Goal: Information Seeking & Learning: Check status

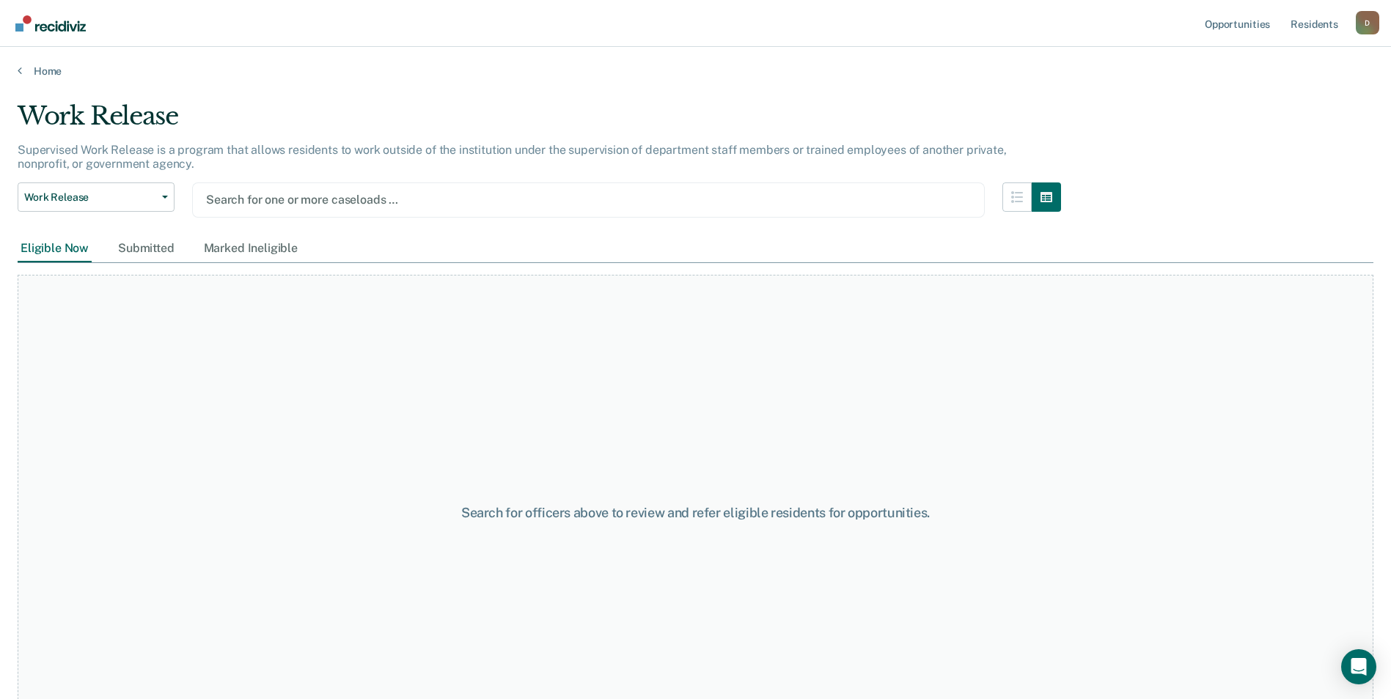
click at [861, 199] on div at bounding box center [588, 199] width 765 height 17
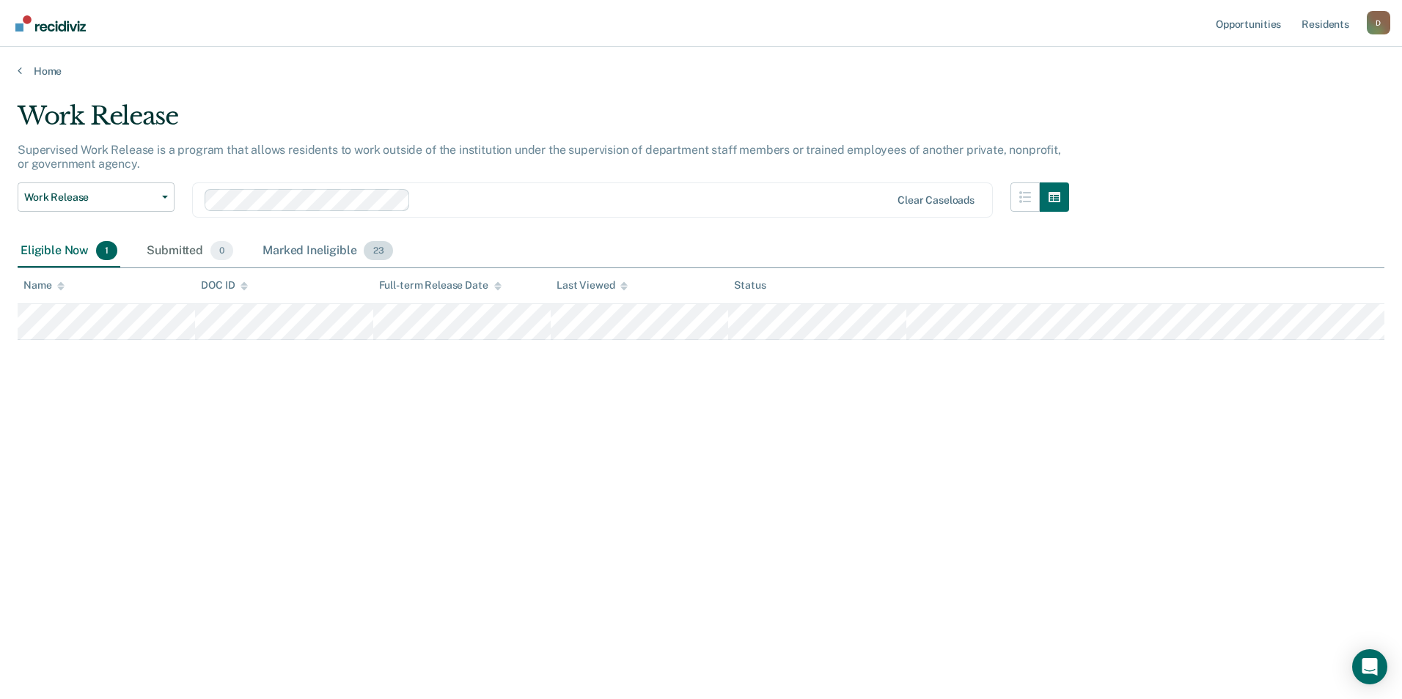
click at [323, 252] on div "Marked Ineligible 23" at bounding box center [328, 251] width 136 height 32
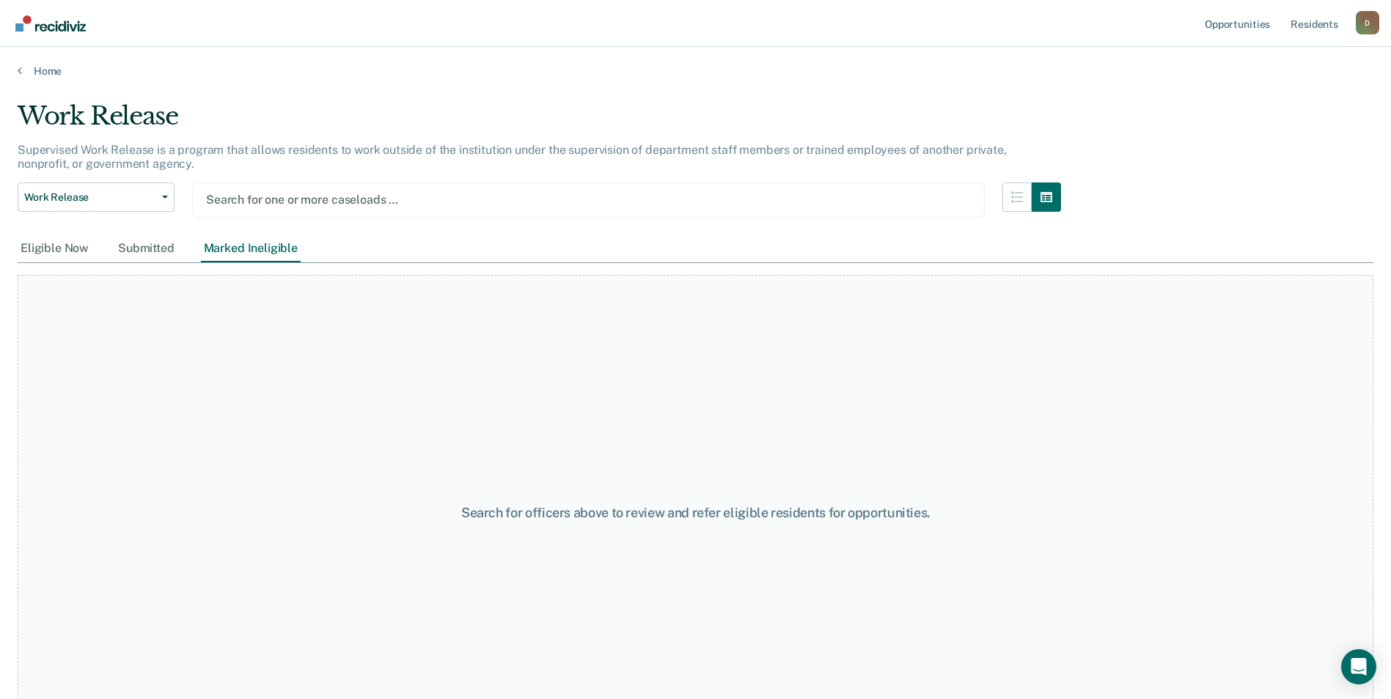
click at [423, 204] on div at bounding box center [588, 199] width 765 height 17
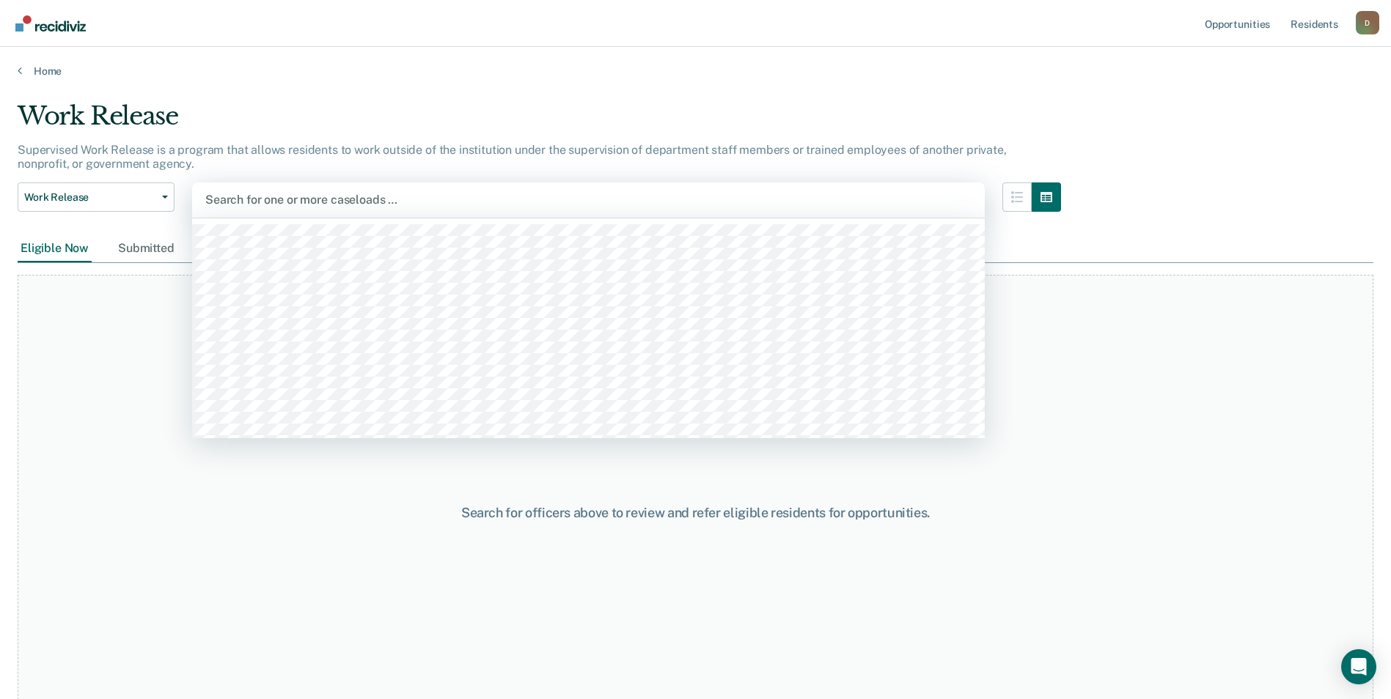
click at [279, 205] on div at bounding box center [588, 199] width 766 height 17
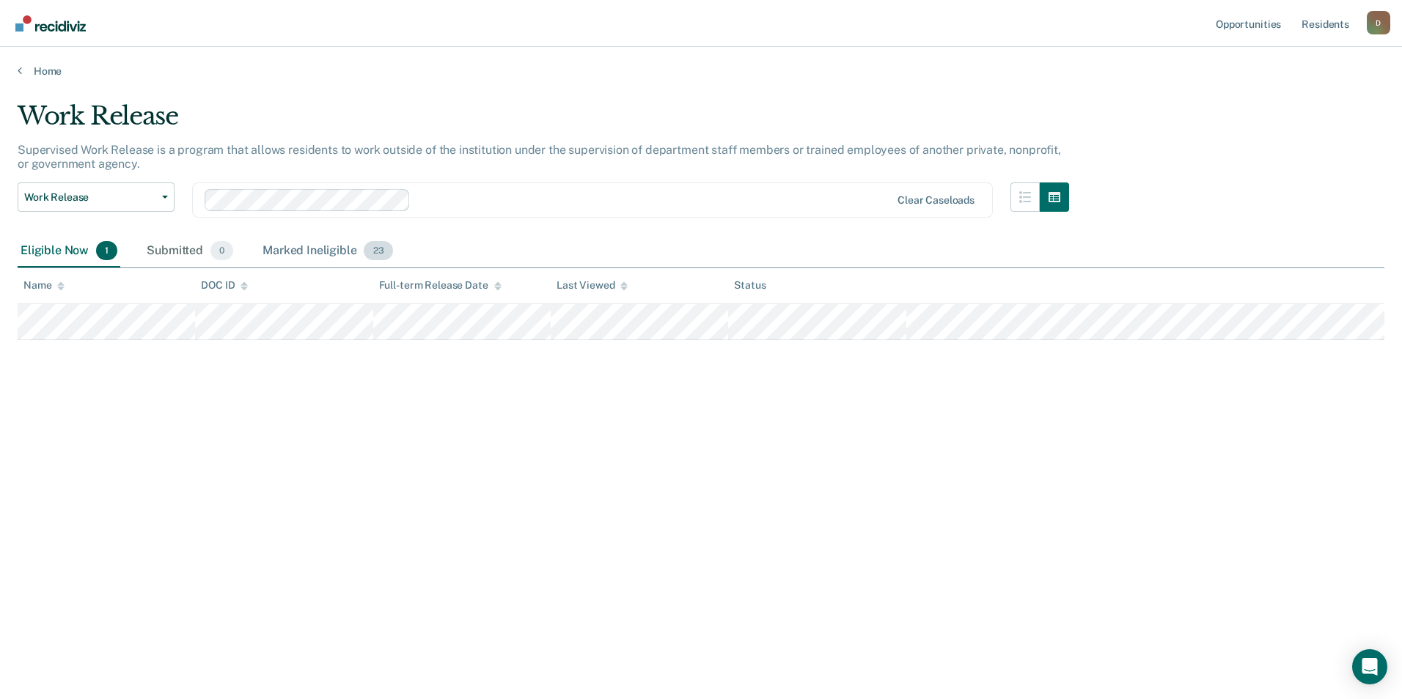
click at [308, 254] on div "Marked Ineligible 23" at bounding box center [328, 251] width 136 height 32
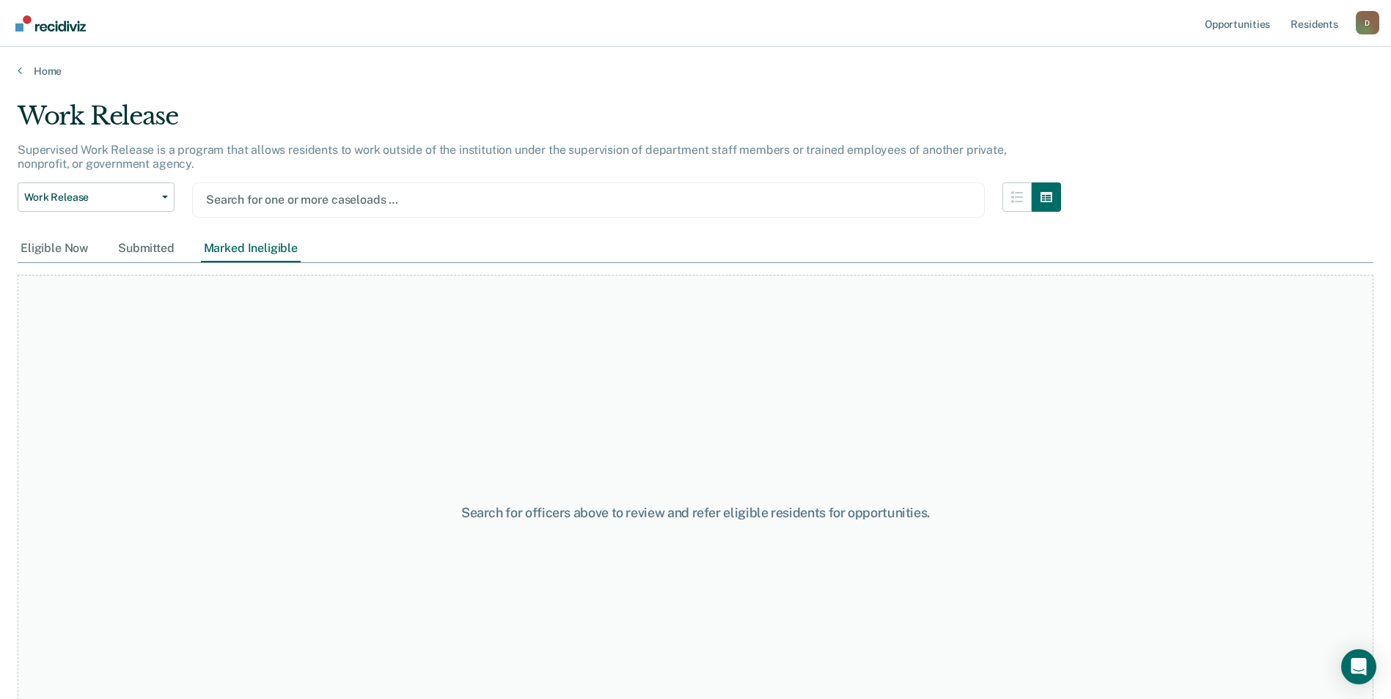
click at [971, 205] on div at bounding box center [588, 199] width 765 height 17
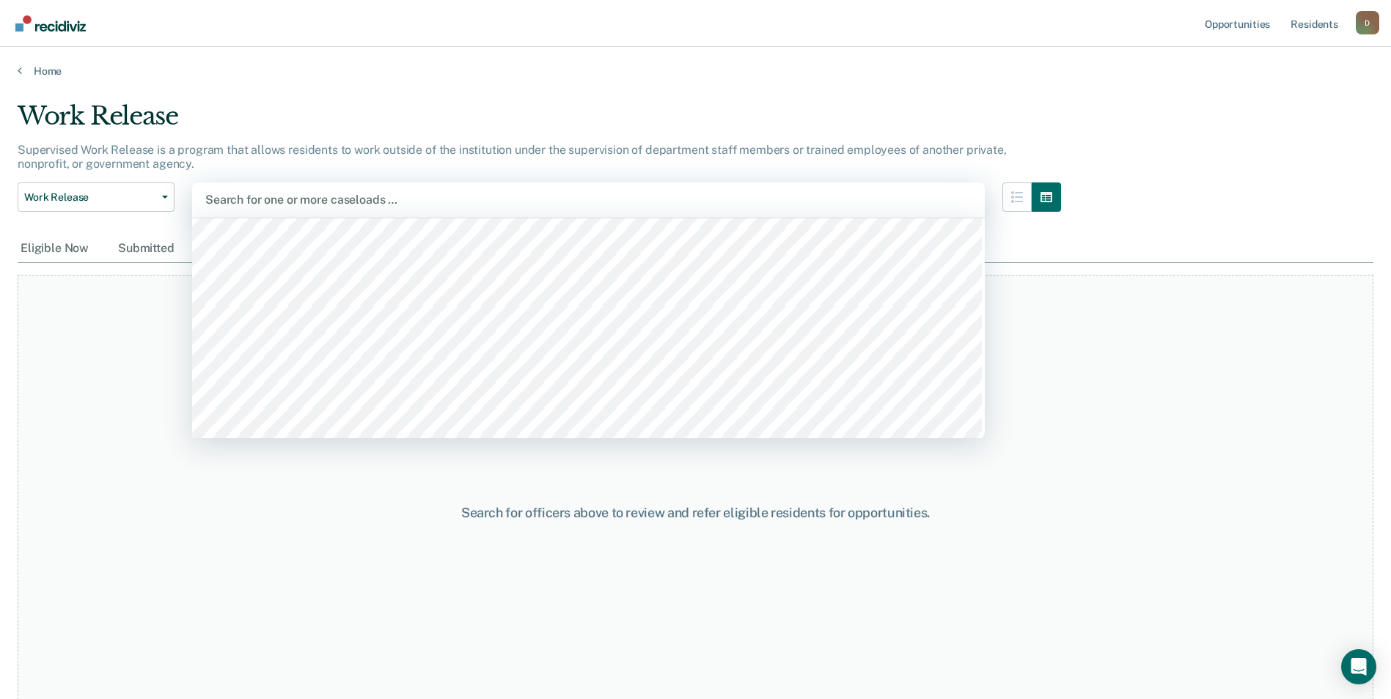
scroll to position [147, 0]
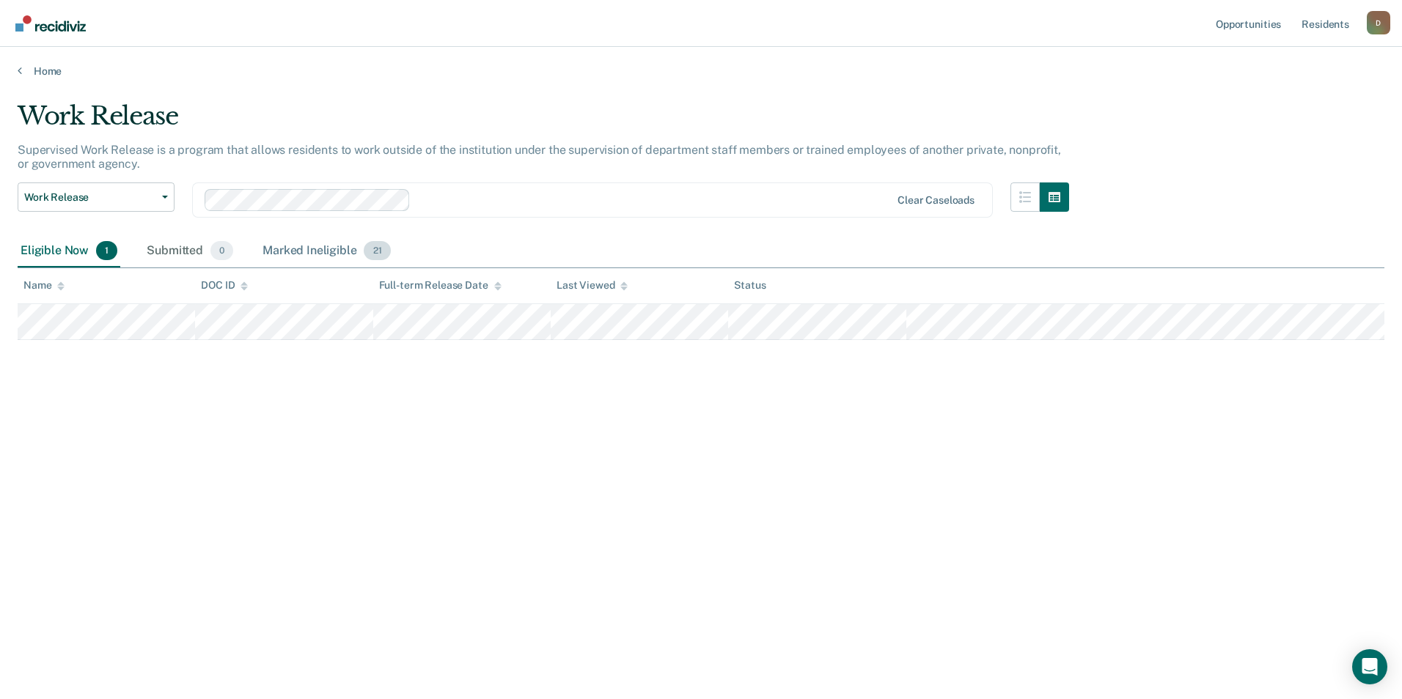
click at [301, 249] on div "Marked Ineligible 21" at bounding box center [326, 251] width 133 height 32
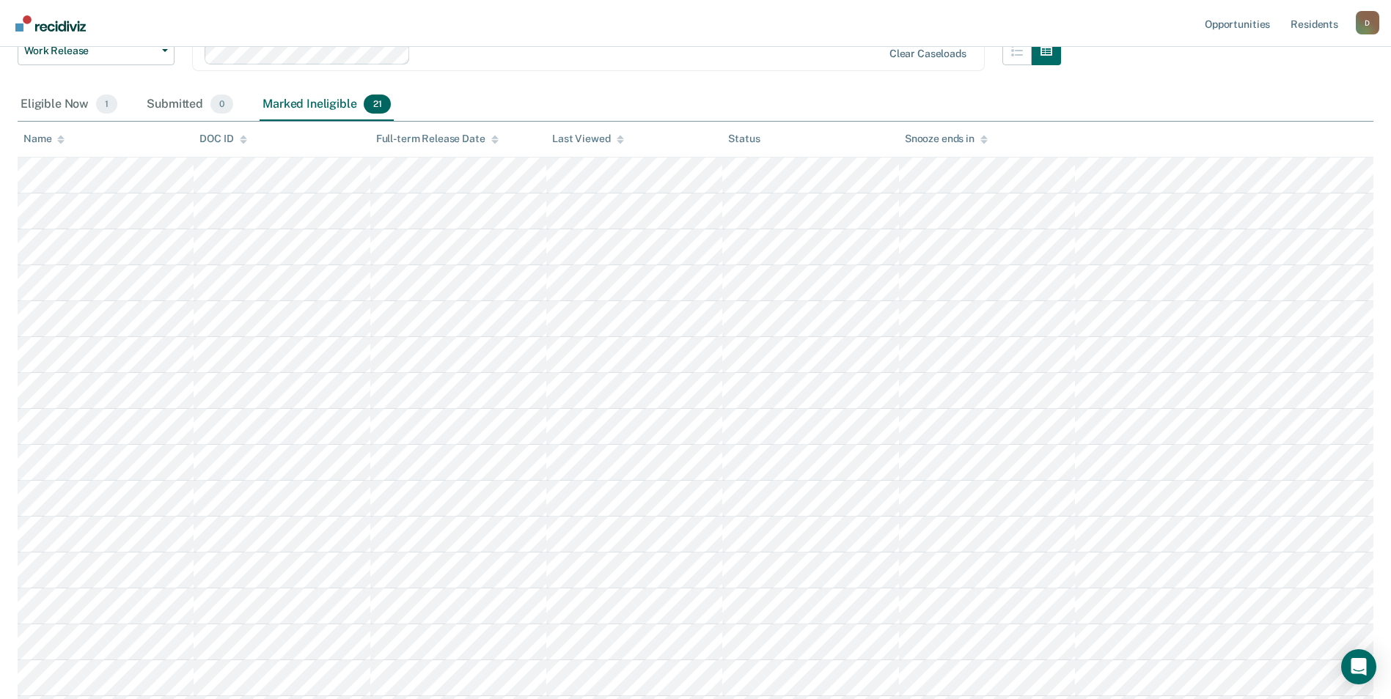
scroll to position [0, 0]
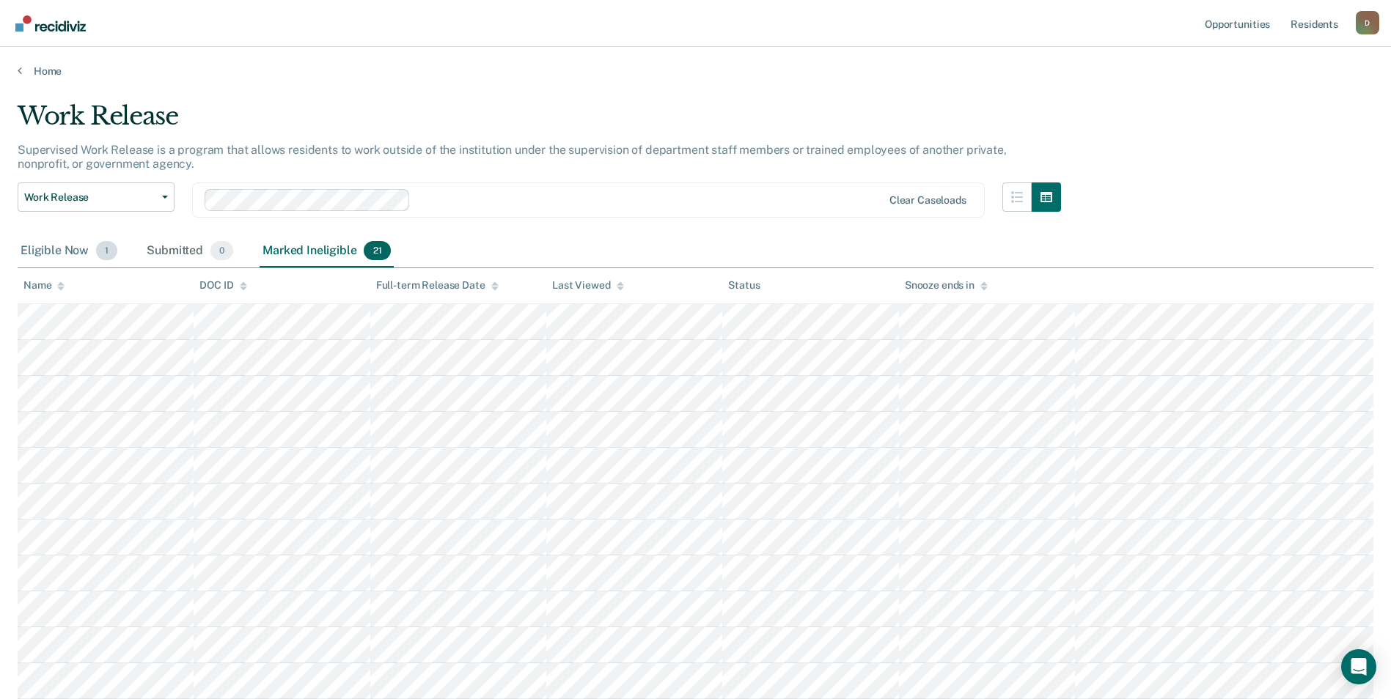
click at [62, 252] on div "Eligible Now 1" at bounding box center [69, 251] width 103 height 32
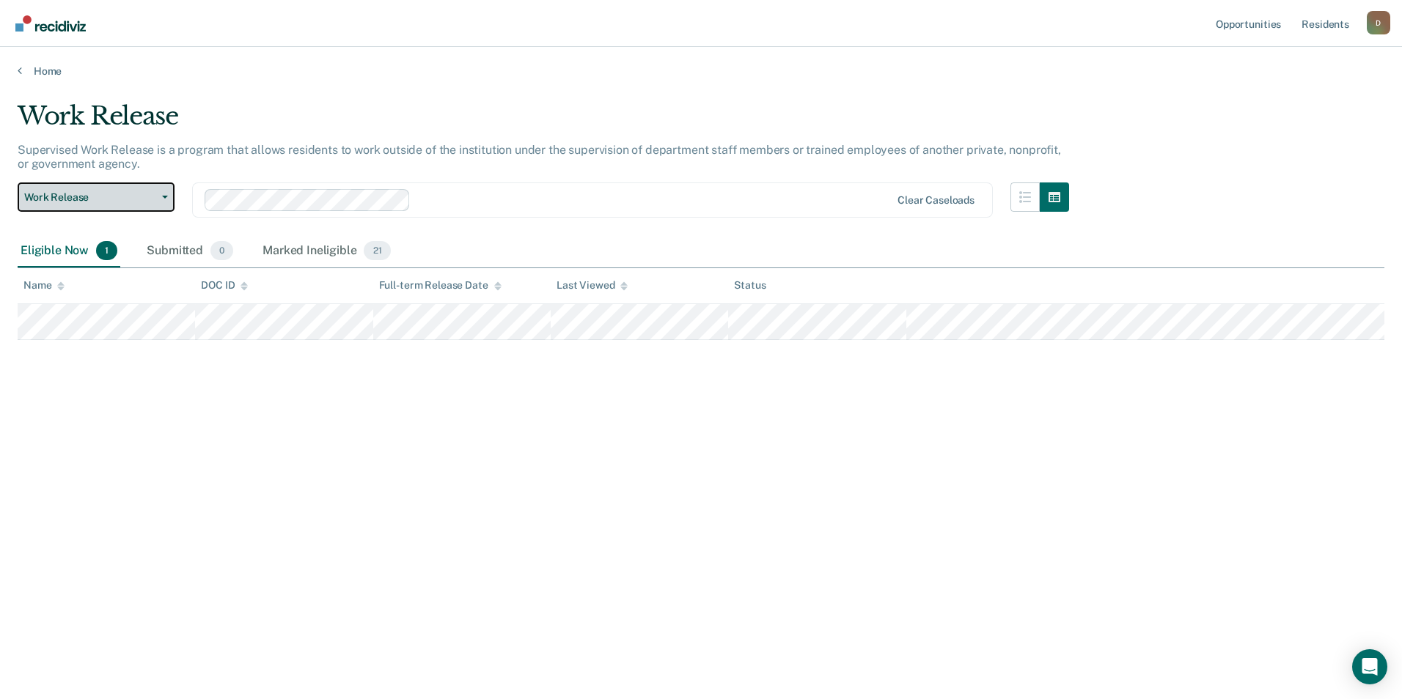
click at [147, 207] on button "Work Release" at bounding box center [96, 197] width 157 height 29
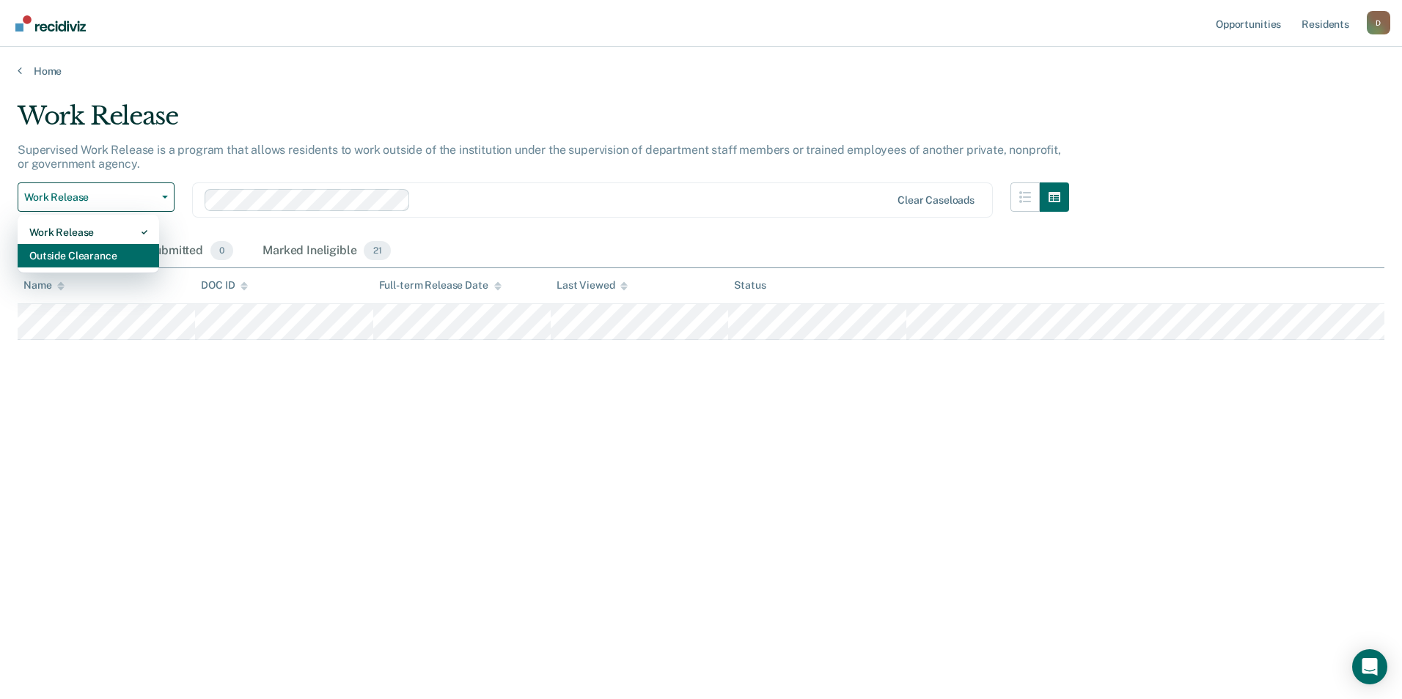
click at [119, 252] on div "Outside Clearance" at bounding box center [88, 255] width 118 height 23
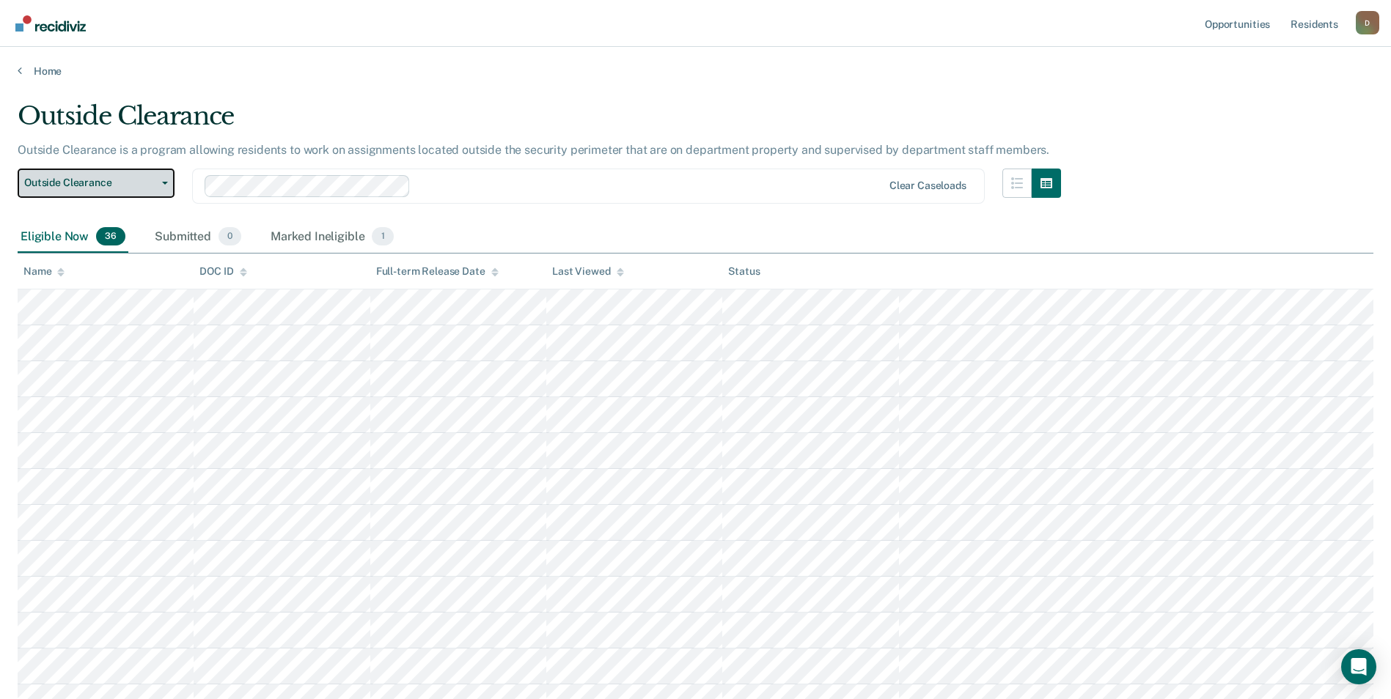
click at [161, 188] on button "Outside Clearance" at bounding box center [96, 183] width 157 height 29
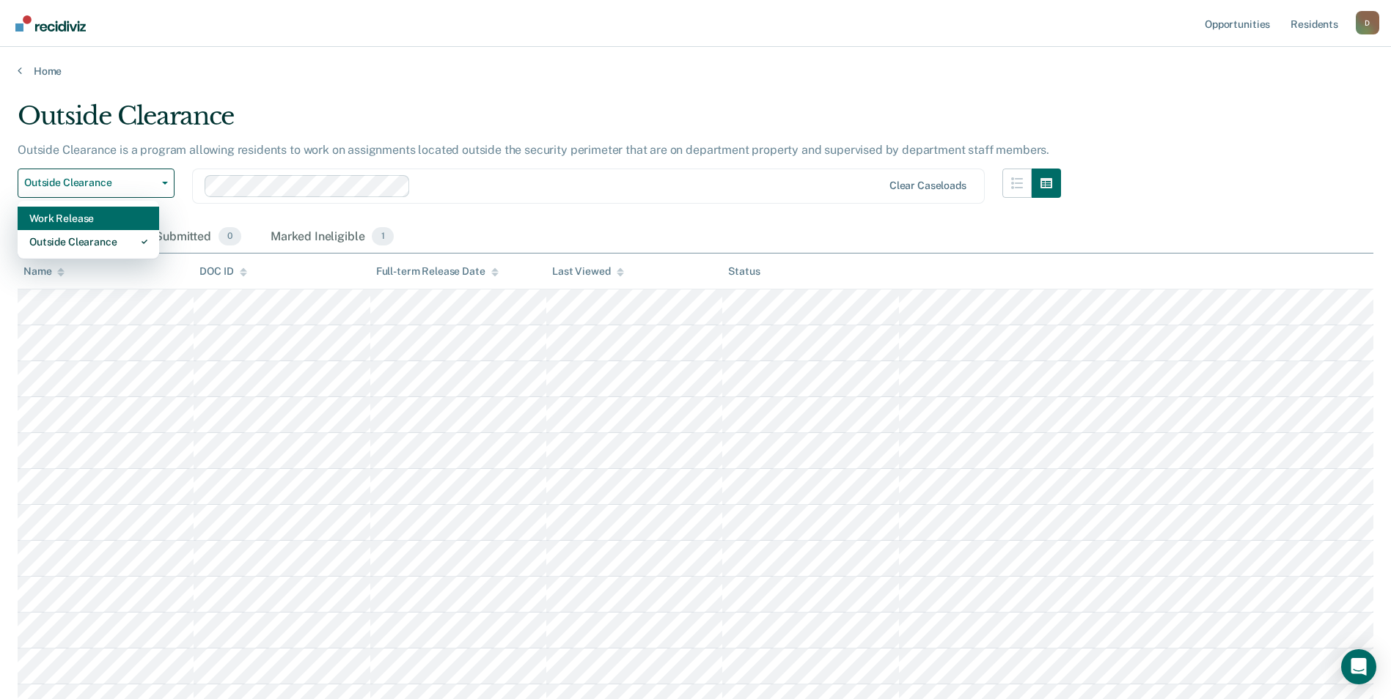
click at [133, 214] on div "Work Release" at bounding box center [88, 218] width 118 height 23
